Goal: Information Seeking & Learning: Understand process/instructions

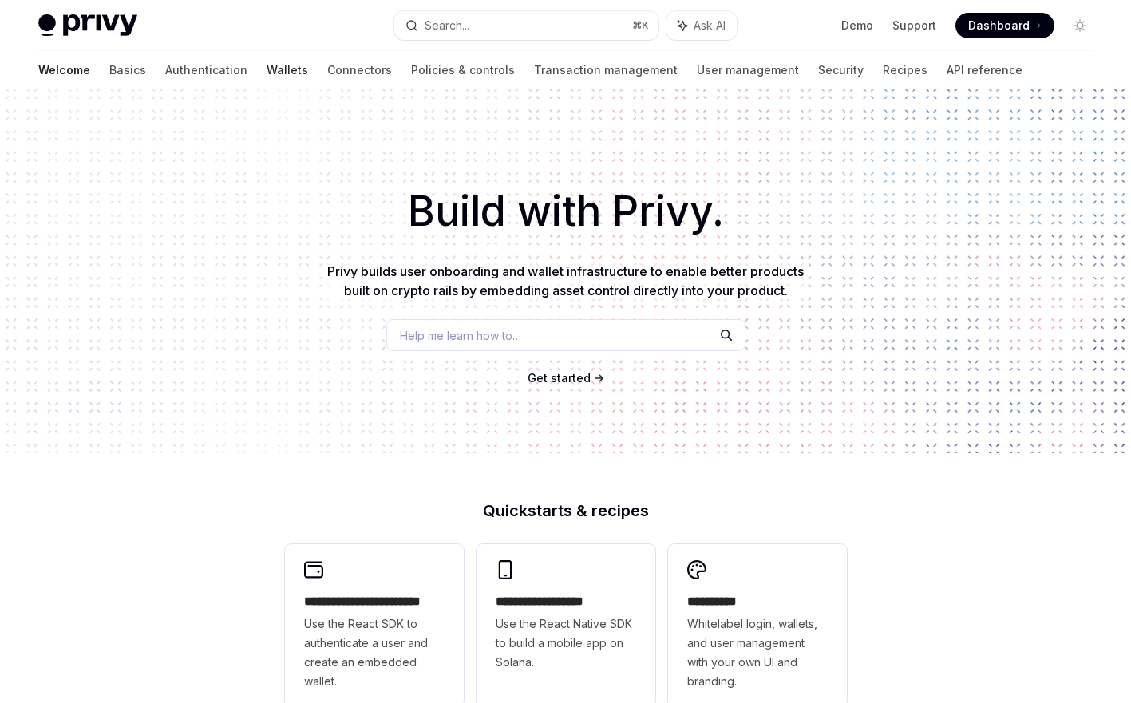
click at [267, 80] on link "Wallets" at bounding box center [288, 70] width 42 height 38
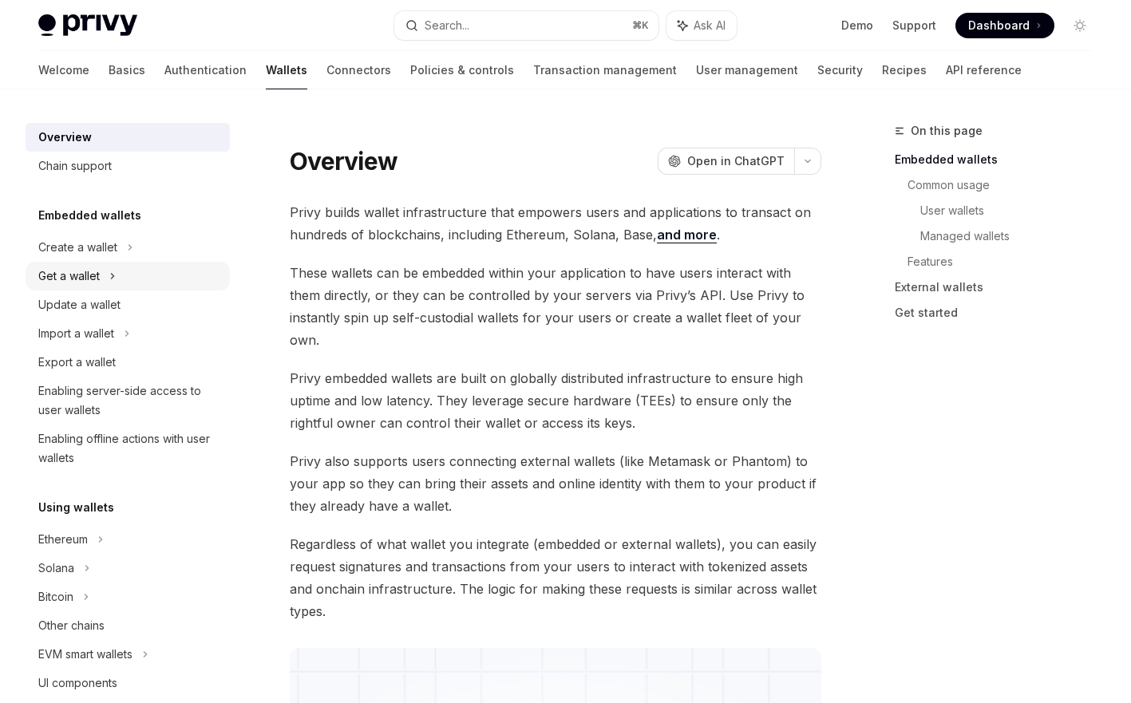
click at [151, 285] on div "Get a wallet" at bounding box center [128, 276] width 204 height 29
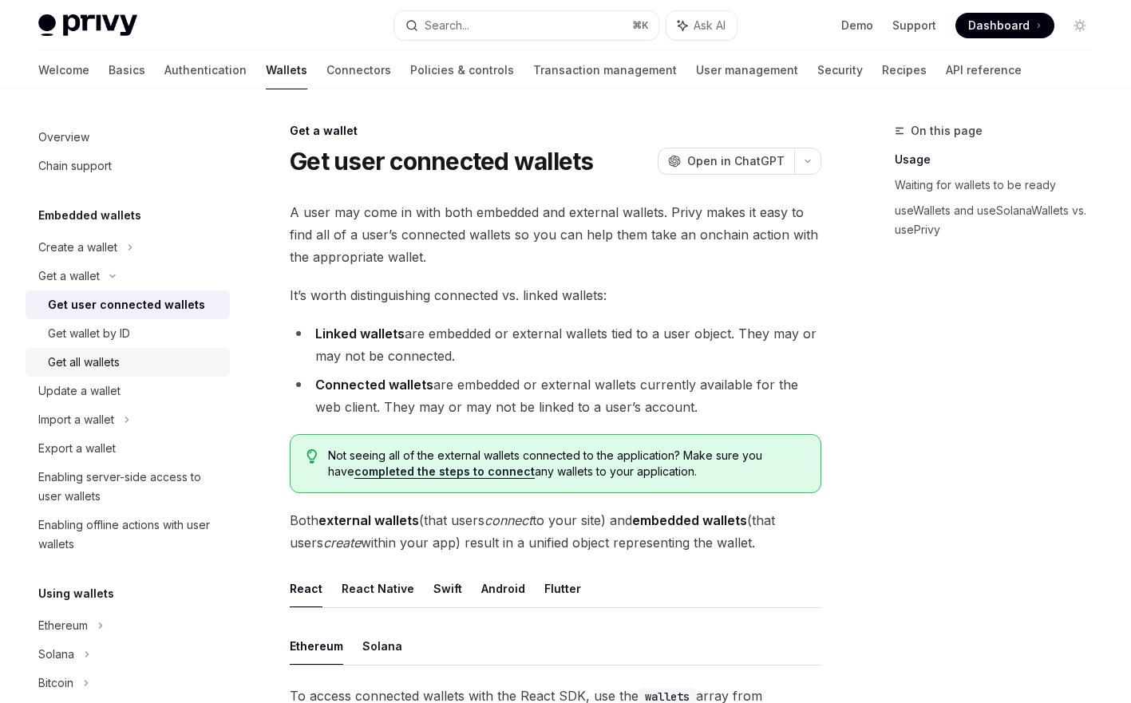
click at [42, 365] on link "Get all wallets" at bounding box center [128, 362] width 204 height 29
type textarea "*"
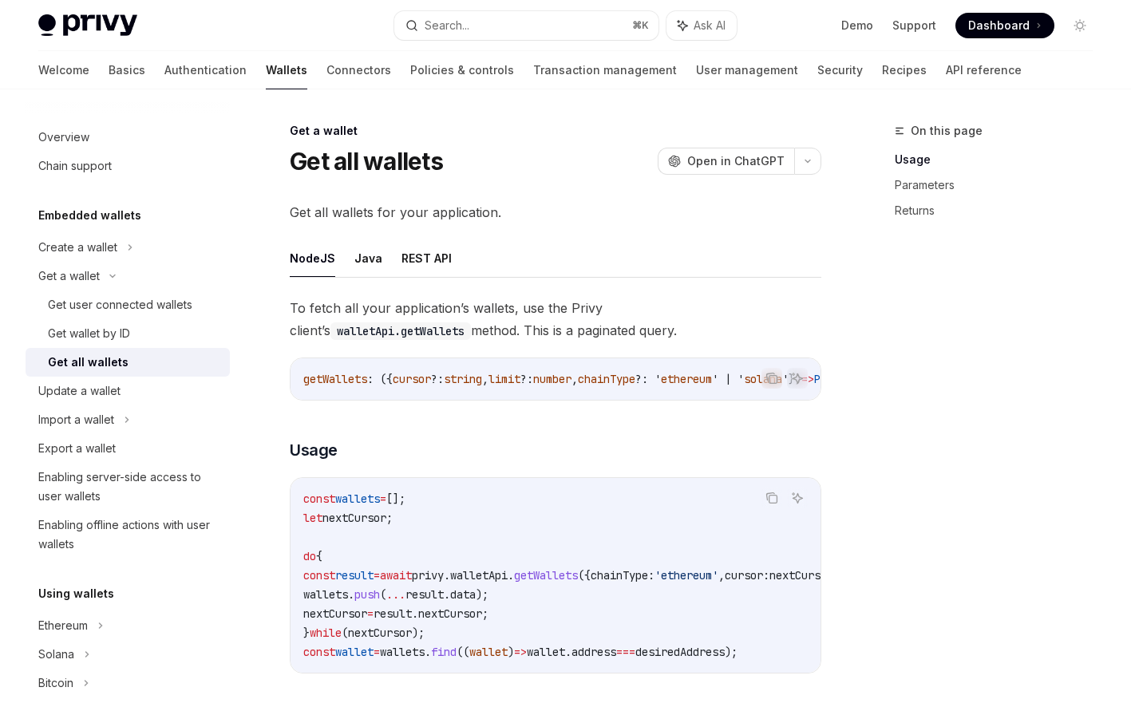
drag, startPoint x: 378, startPoint y: 396, endPoint x: 448, endPoint y: 395, distance: 70.3
click at [450, 394] on div "getWallets : ({ cursor ?: string , limit ?: number , chainType ?: ' ethereum ' …" at bounding box center [556, 380] width 530 height 42
drag, startPoint x: 446, startPoint y: 397, endPoint x: 566, endPoint y: 389, distance: 120.8
click at [566, 389] on div "getWallets : ({ cursor ?: string , limit ?: number , chainType ?: ' ethereum ' …" at bounding box center [556, 380] width 530 height 42
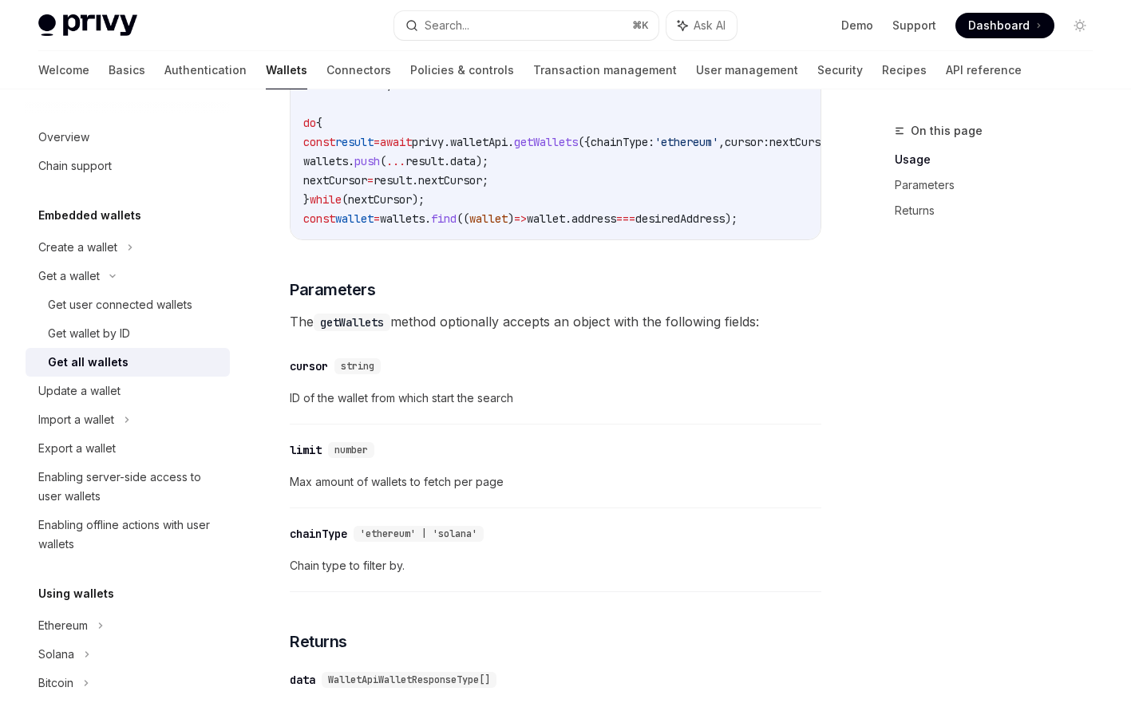
scroll to position [280, 0]
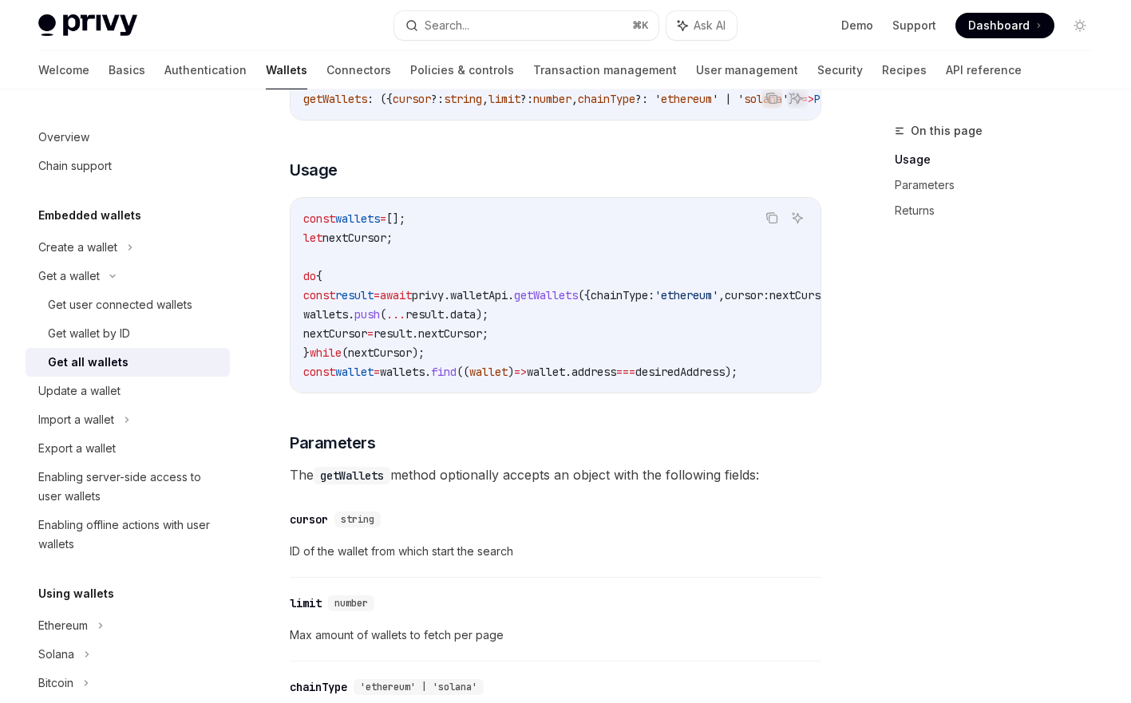
click at [545, 393] on div "const wallets = []; let nextCursor ; do { const result = await privy . walletAp…" at bounding box center [556, 295] width 530 height 195
drag, startPoint x: 547, startPoint y: 393, endPoint x: 623, endPoint y: 380, distance: 76.9
click at [623, 380] on div "const wallets = []; let nextCursor ; do { const result = await privy . walletAp…" at bounding box center [556, 295] width 530 height 195
click at [620, 393] on div "const wallets = []; let nextCursor ; do { const result = await privy . walletAp…" at bounding box center [556, 295] width 530 height 195
drag, startPoint x: 628, startPoint y: 397, endPoint x: 723, endPoint y: 393, distance: 95.9
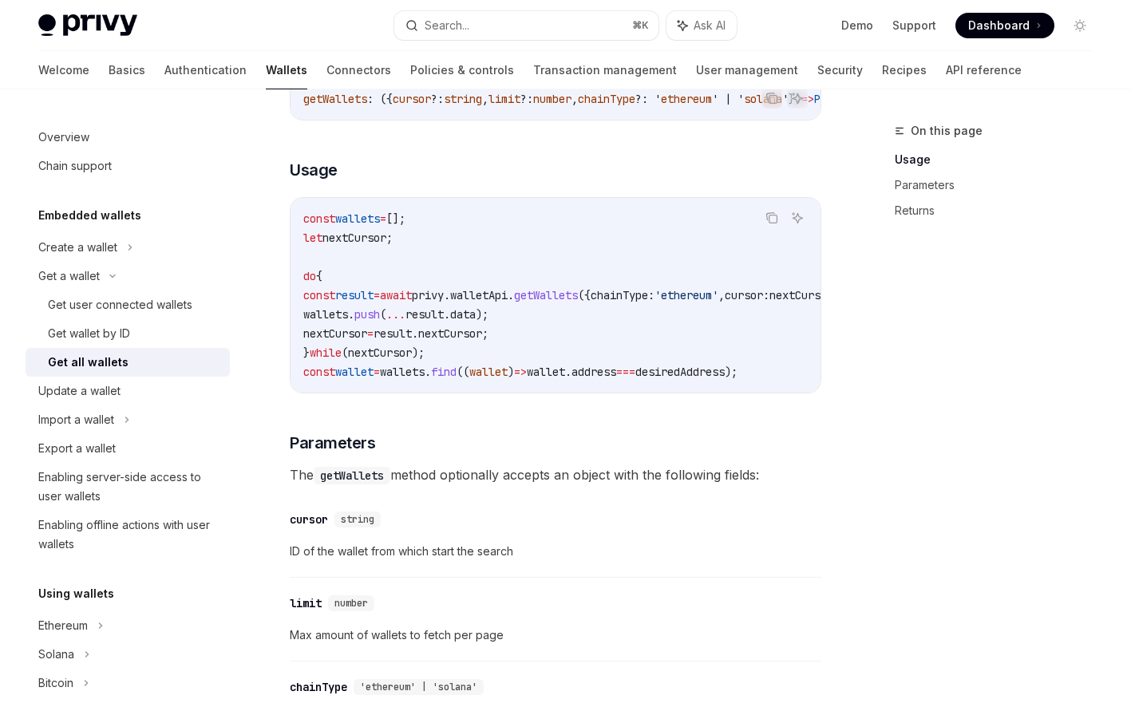
click at [723, 393] on div "const wallets = []; let nextCursor ; do { const result = await privy . walletAp…" at bounding box center [556, 295] width 530 height 195
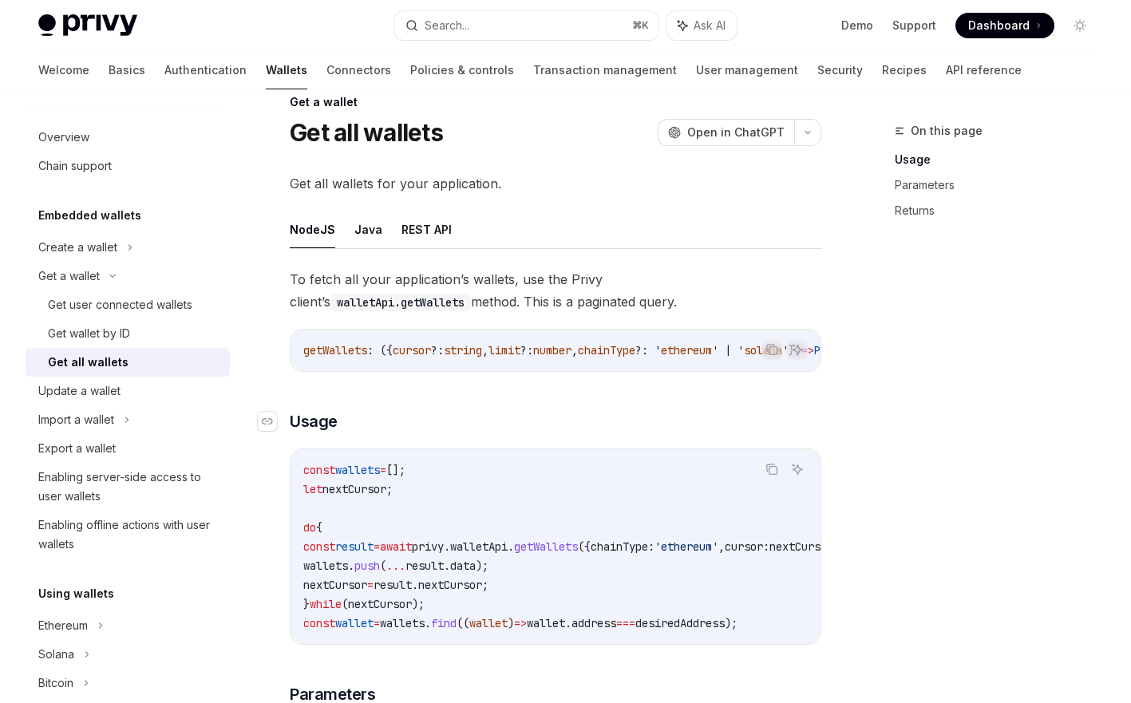
scroll to position [9, 0]
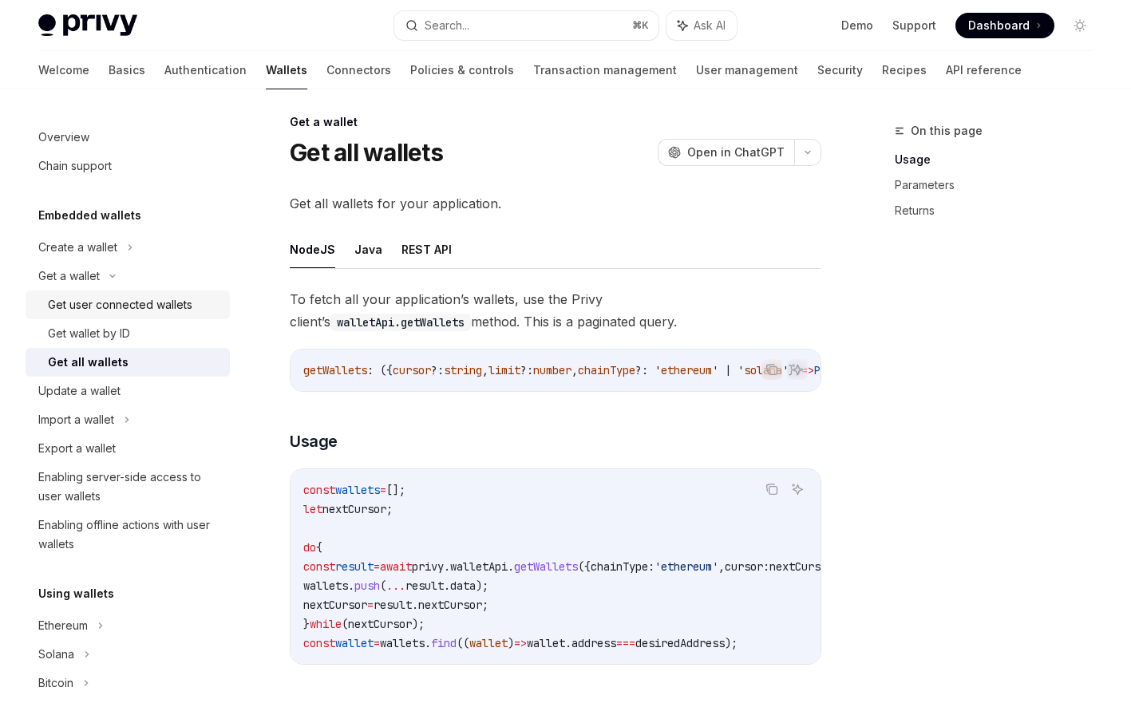
click at [114, 311] on div "Get user connected wallets" at bounding box center [120, 304] width 145 height 19
click at [121, 299] on div "Get user connected wallets" at bounding box center [120, 304] width 145 height 19
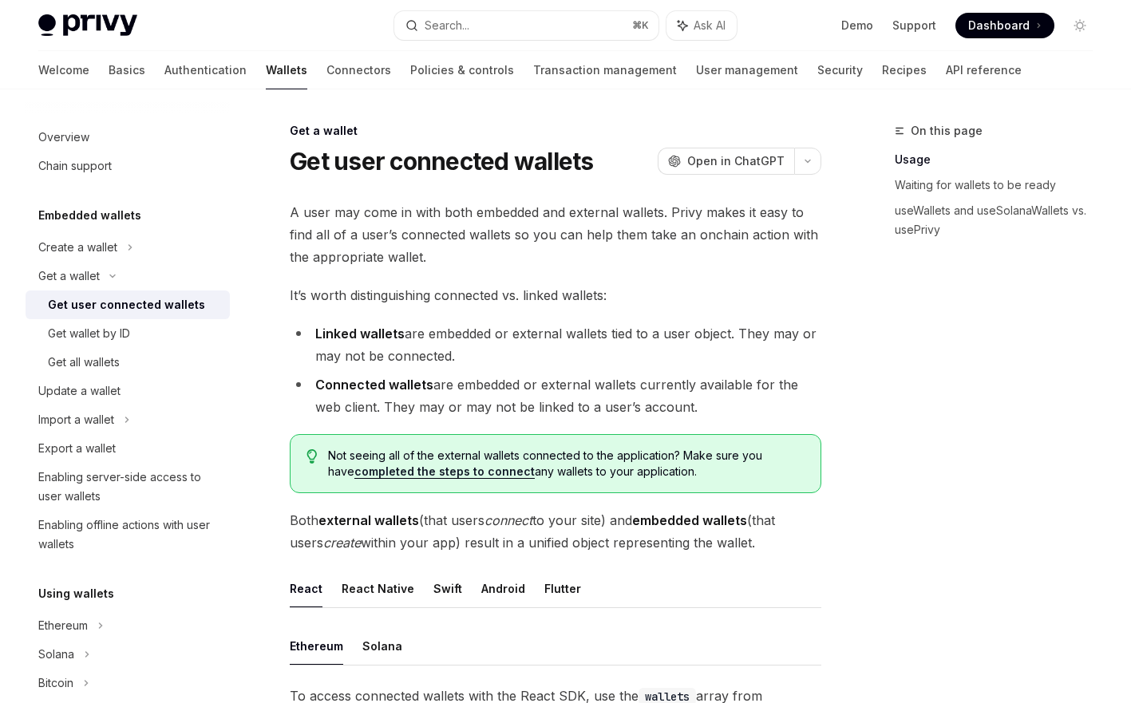
click at [462, 477] on link "completed the steps to connect" at bounding box center [445, 472] width 180 height 14
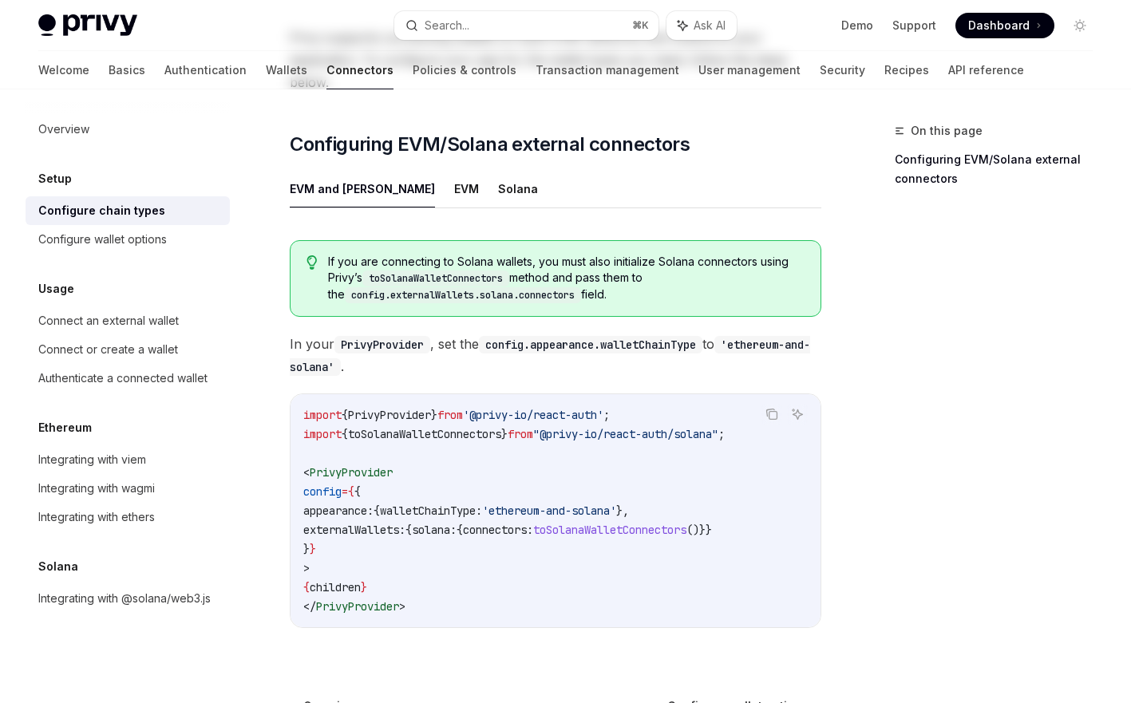
scroll to position [369, 0]
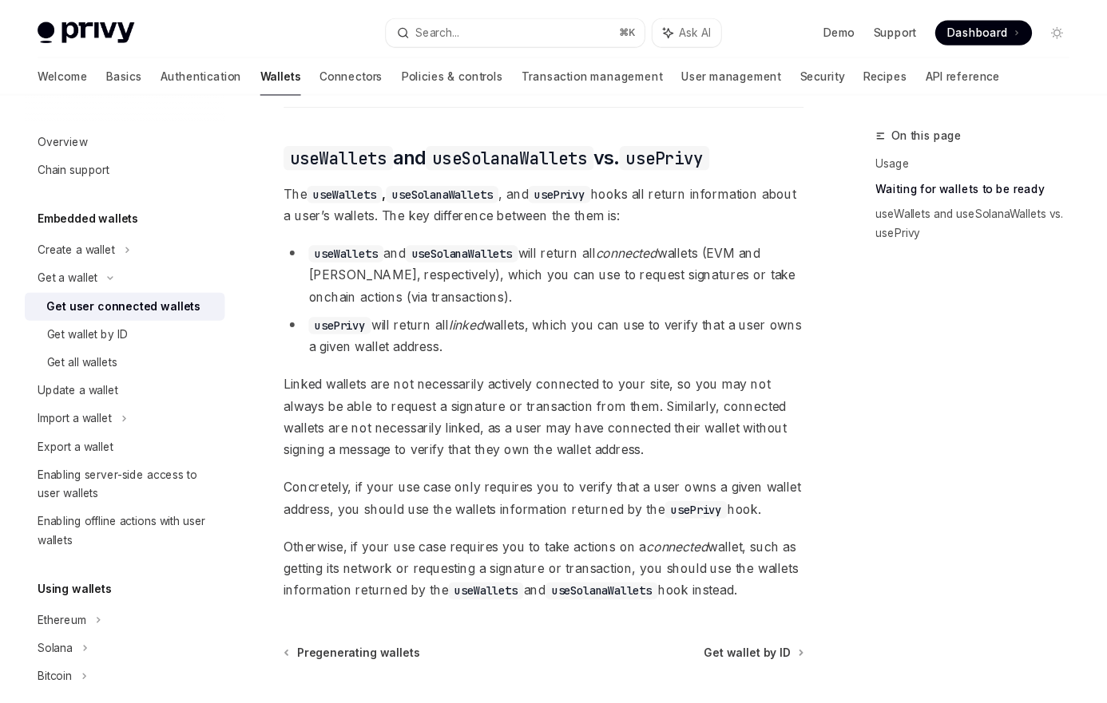
scroll to position [1380, 0]
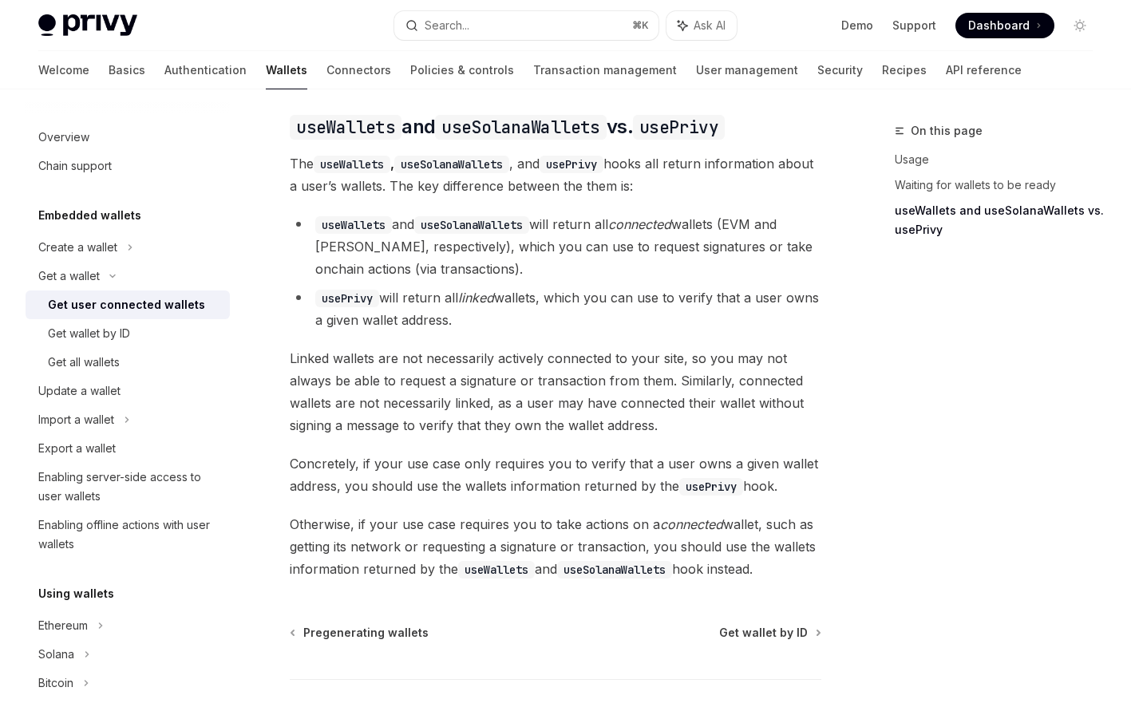
type textarea "*"
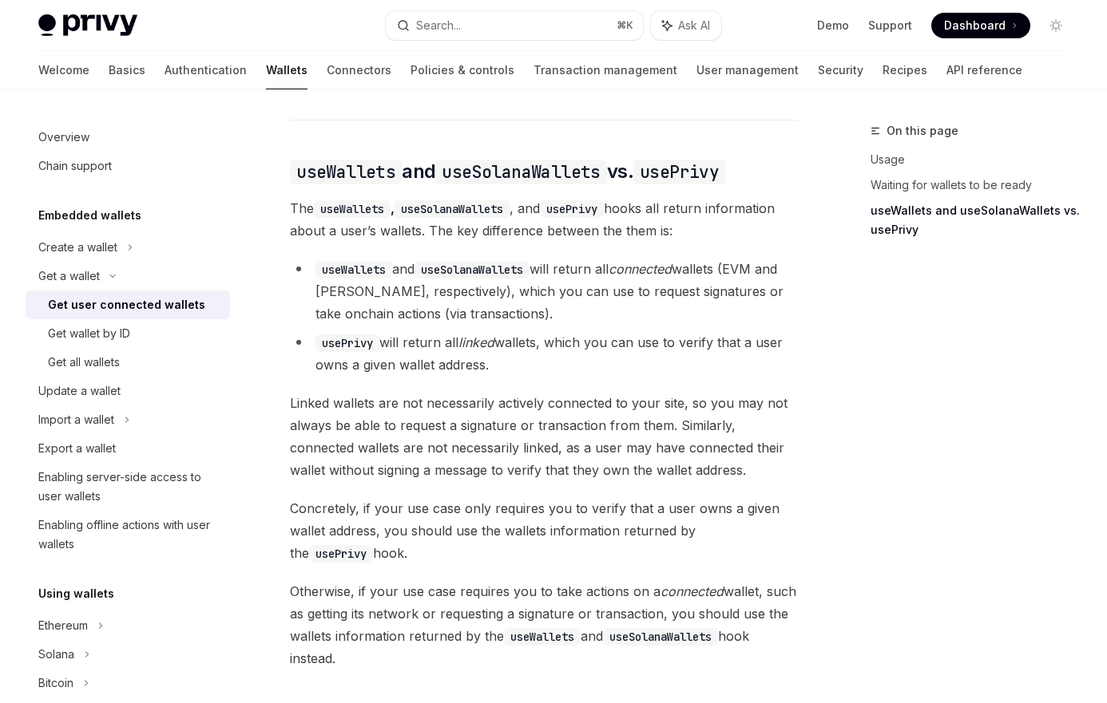
click at [1008, 26] on span at bounding box center [980, 26] width 99 height 26
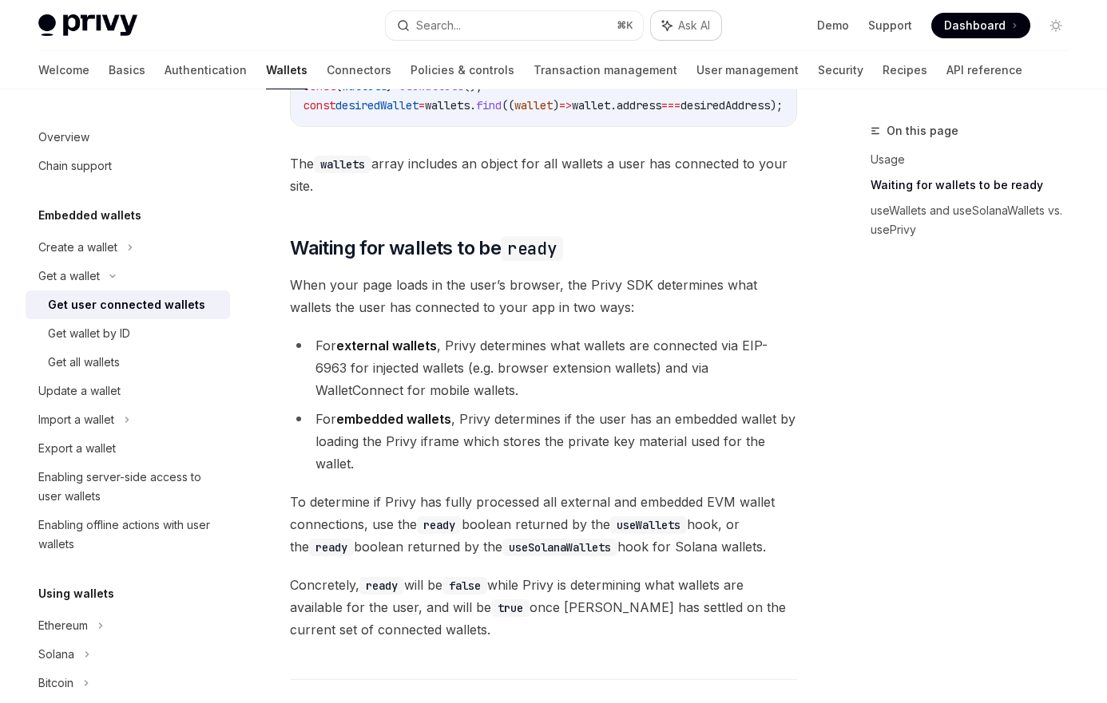
scroll to position [643, 0]
